Goal: Information Seeking & Learning: Check status

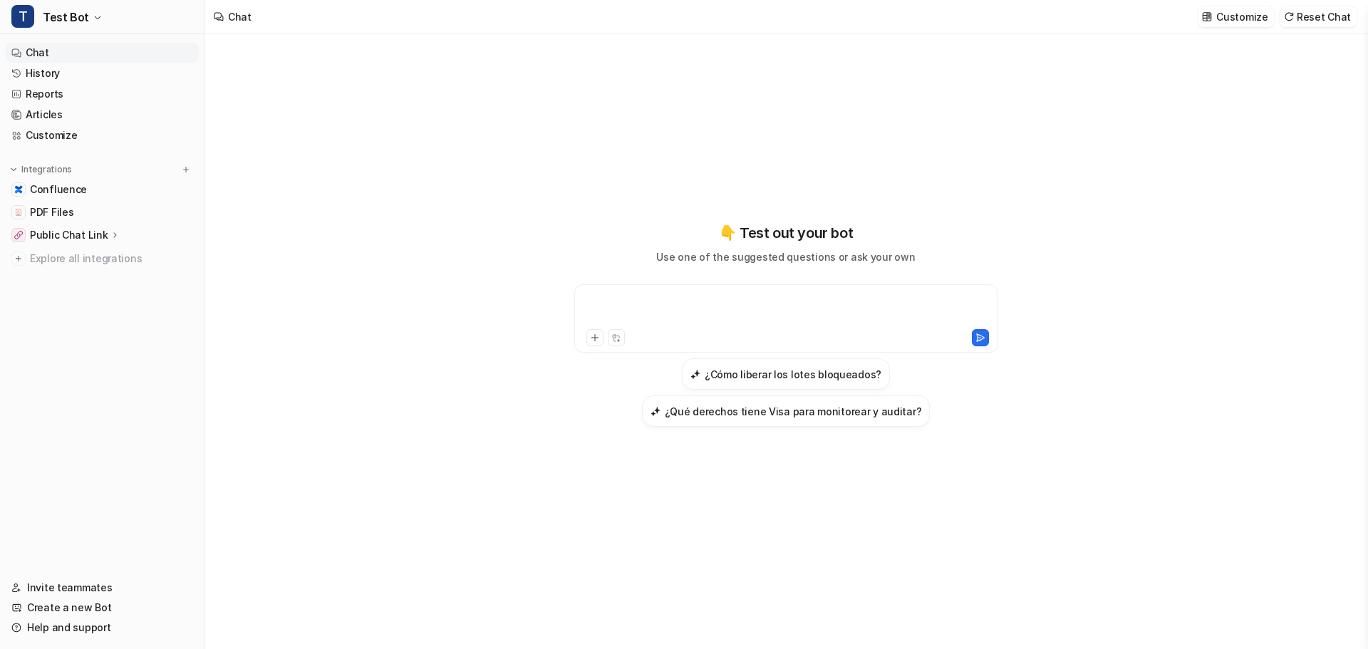
click at [669, 297] on div at bounding box center [786, 310] width 417 height 33
click at [66, 76] on link "History" at bounding box center [102, 73] width 193 height 20
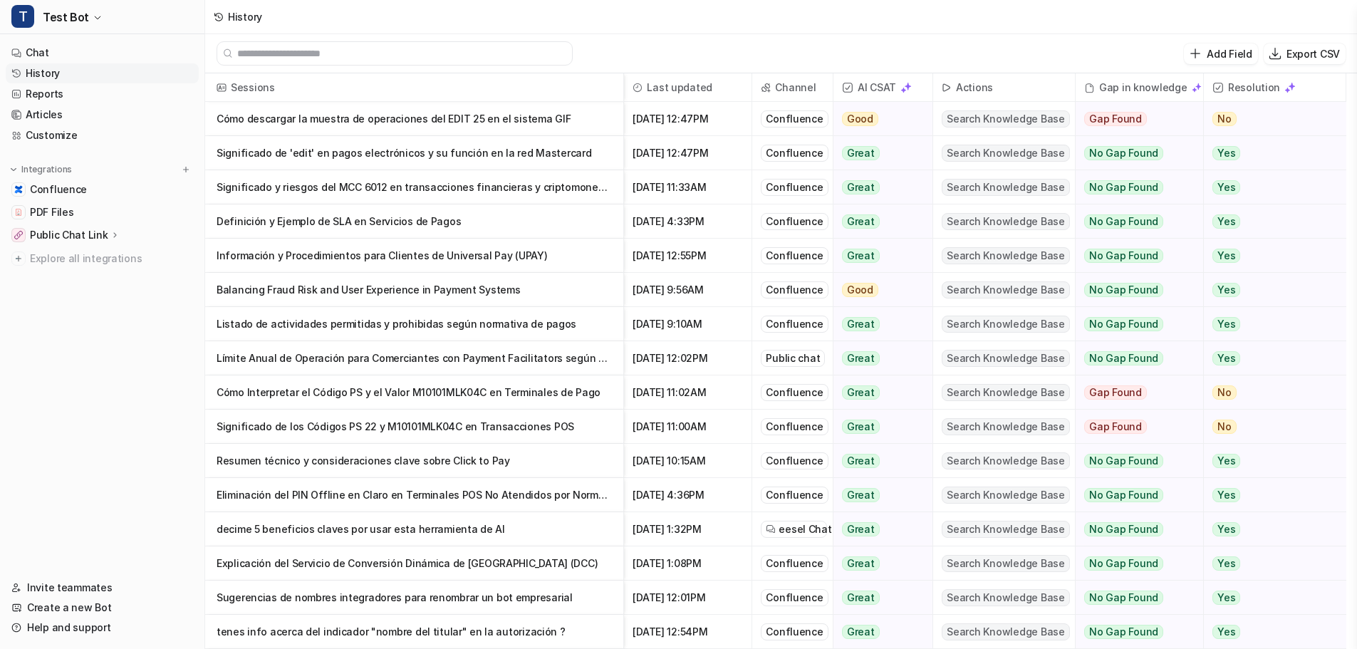
drag, startPoint x: 543, startPoint y: 118, endPoint x: 141, endPoint y: 383, distance: 481.4
click at [141, 383] on nav "Chat History Reports Articles Customize Integrations Confluence PDF Files Publi…" at bounding box center [102, 301] width 204 height 529
click at [385, 120] on p "Cómo descargar la muestra de operaciones del EDIT 25 en el sistema GIF" at bounding box center [414, 119] width 395 height 34
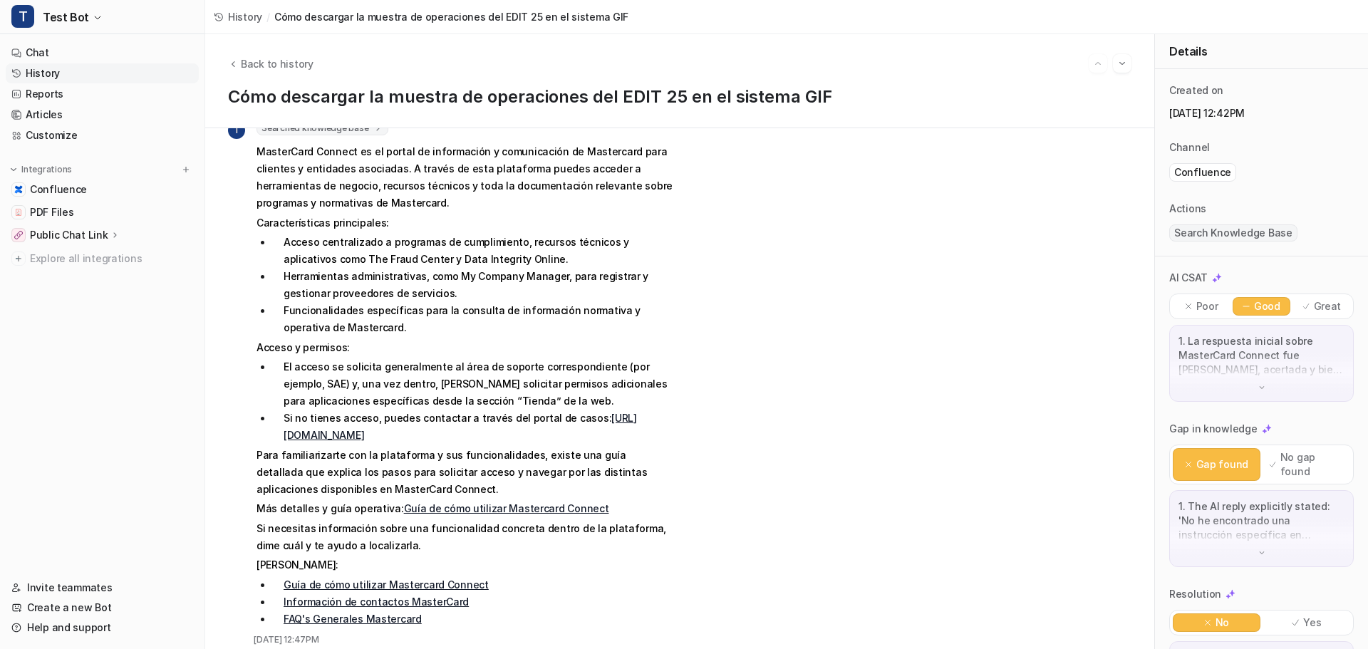
scroll to position [525, 0]
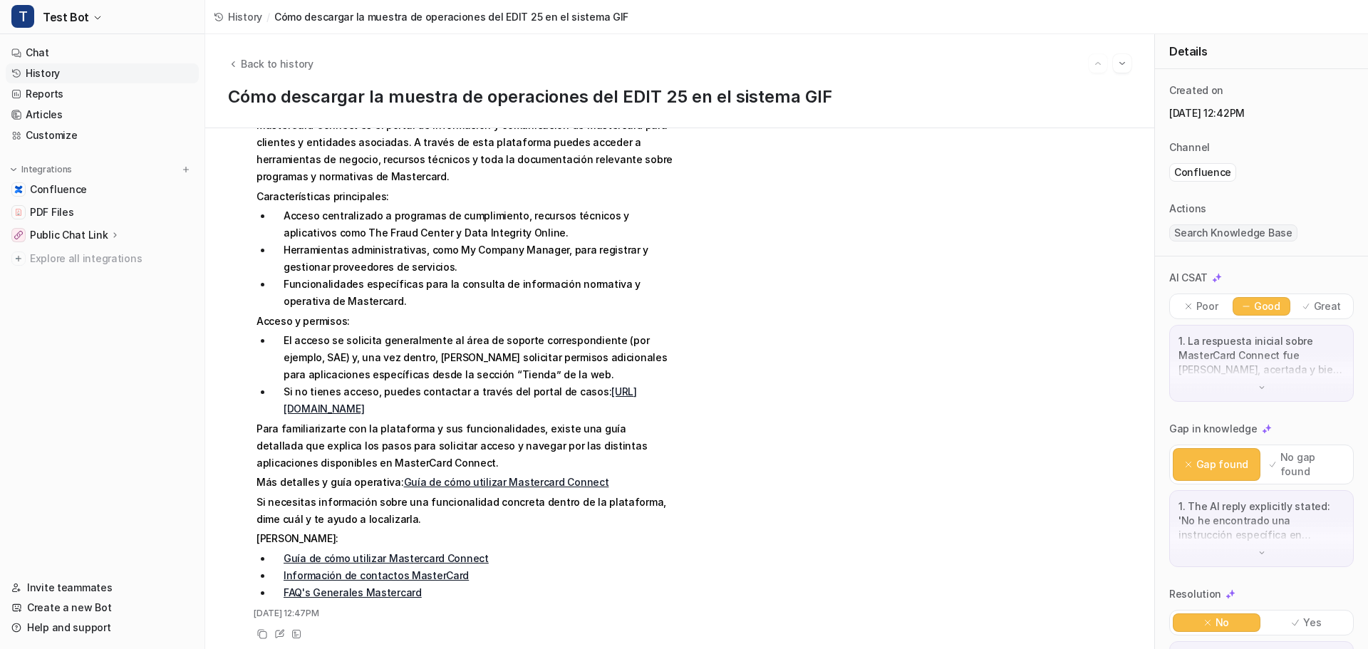
click at [1257, 389] on img at bounding box center [1262, 388] width 10 height 10
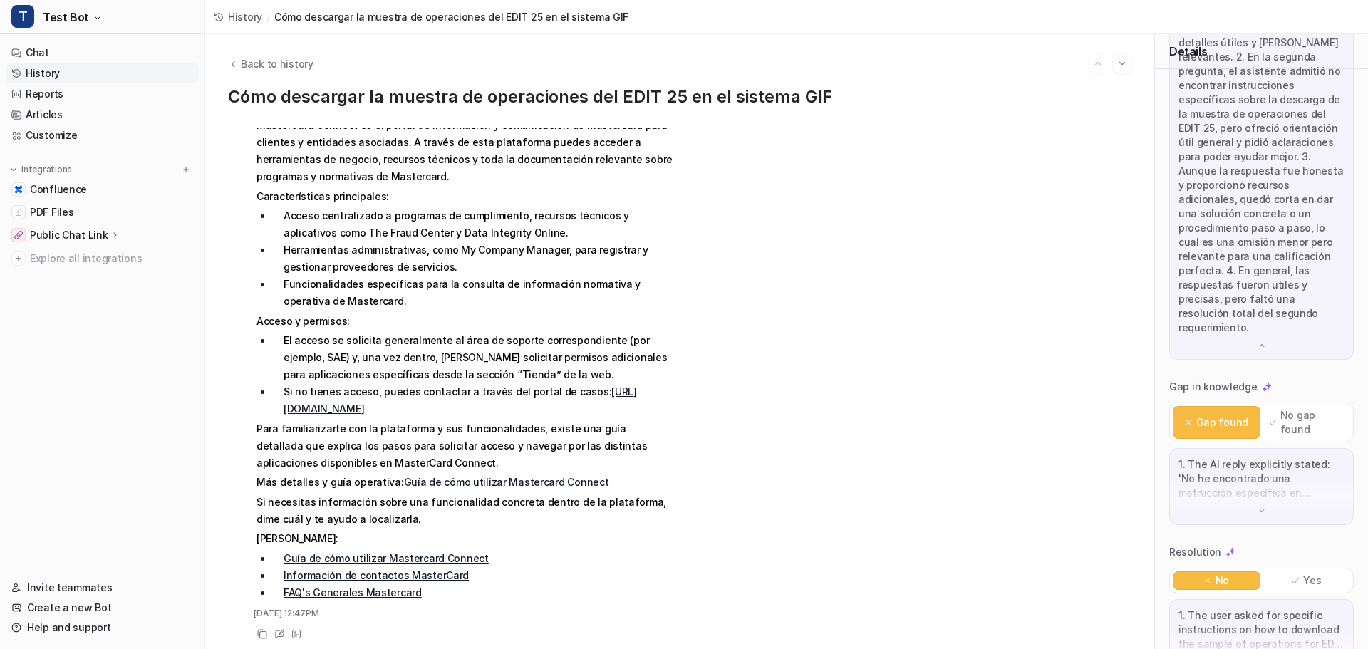
scroll to position [356, 0]
click at [1261, 511] on div "1. The AI reply explicitly stated: 'No he encontrado una instrucción específica…" at bounding box center [1261, 485] width 185 height 77
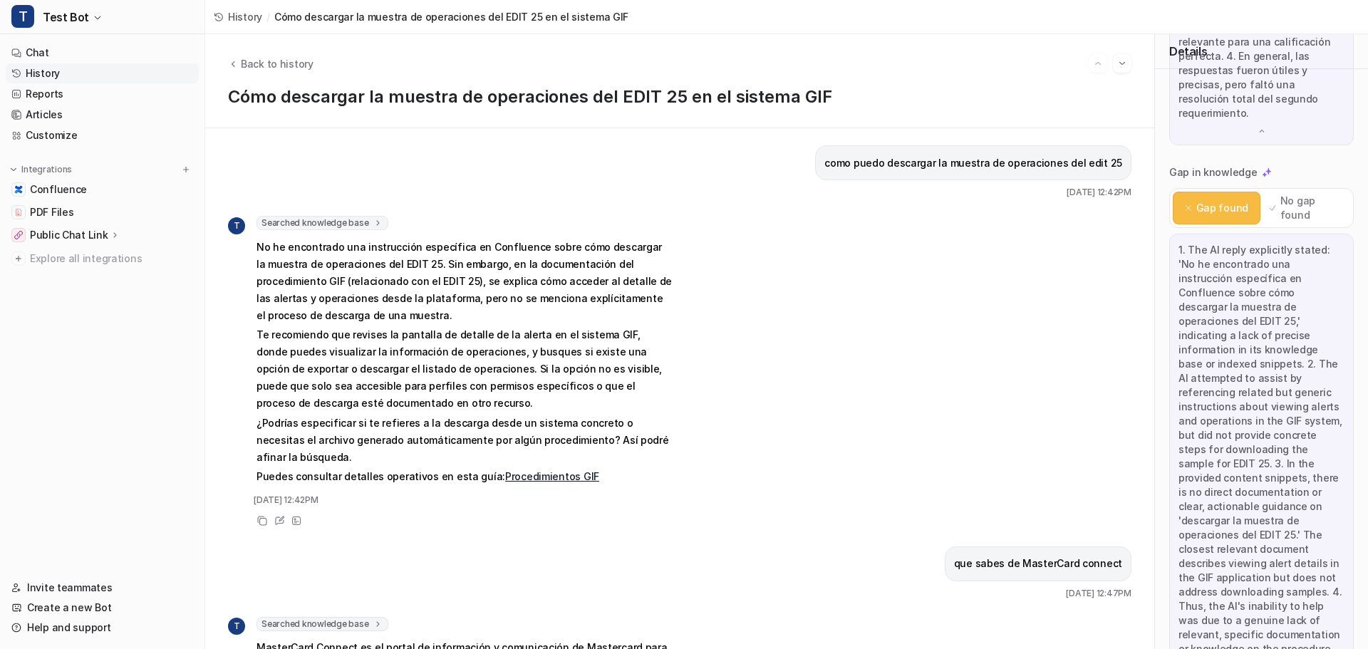
scroll to position [0, 0]
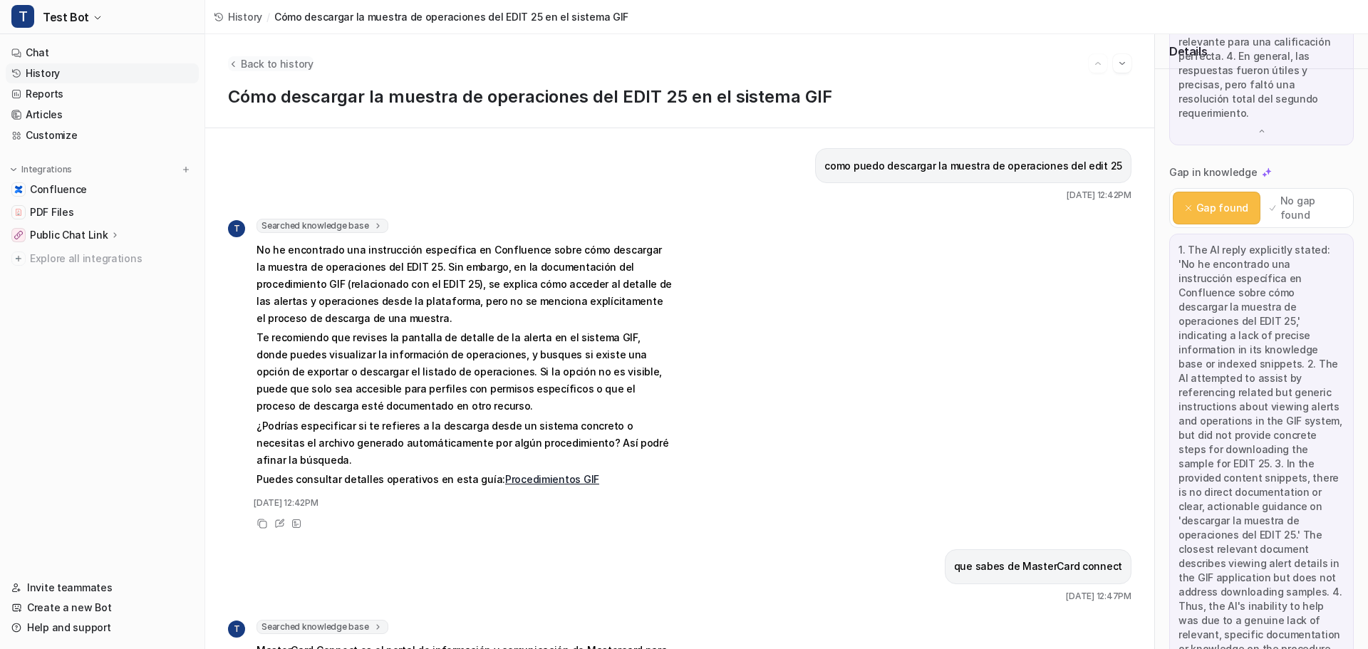
click at [237, 58] on icon "Back to history" at bounding box center [233, 63] width 10 height 11
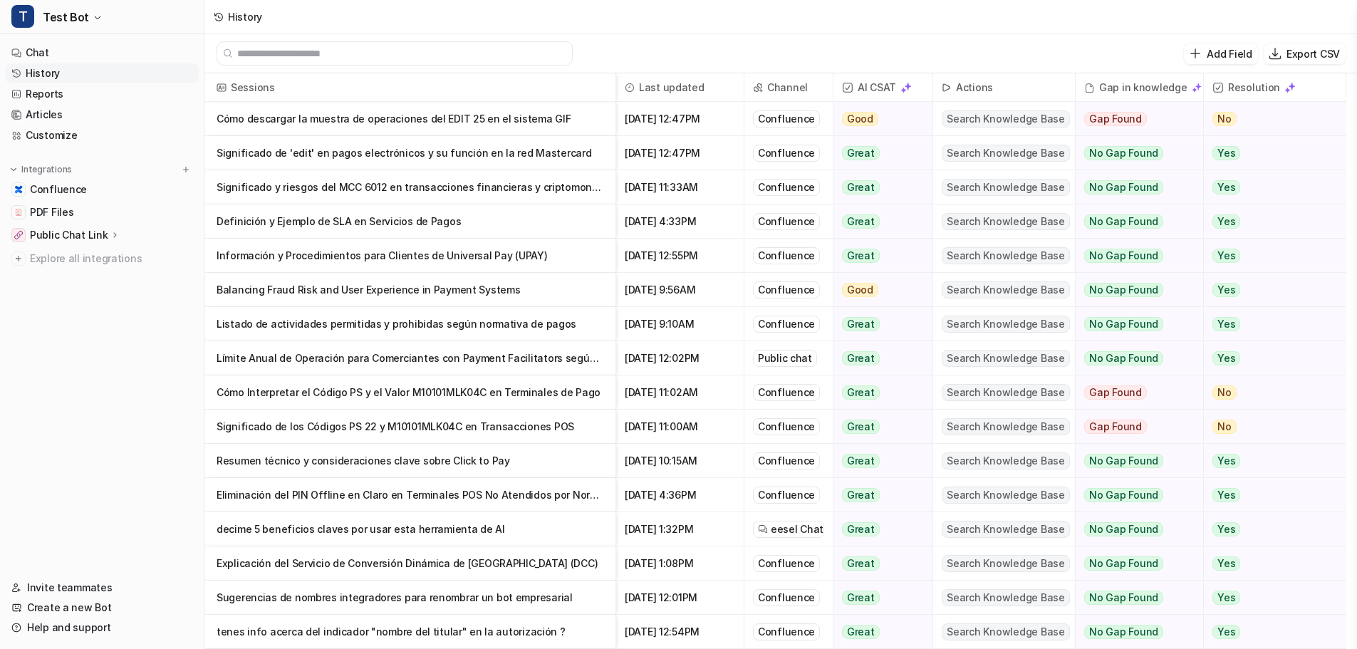
drag, startPoint x: 524, startPoint y: 118, endPoint x: 647, endPoint y: 32, distance: 150.0
click at [647, 32] on div "History" at bounding box center [781, 17] width 1152 height 34
click at [56, 51] on link "Chat" at bounding box center [102, 53] width 193 height 20
